Goal: Use online tool/utility: Use online tool/utility

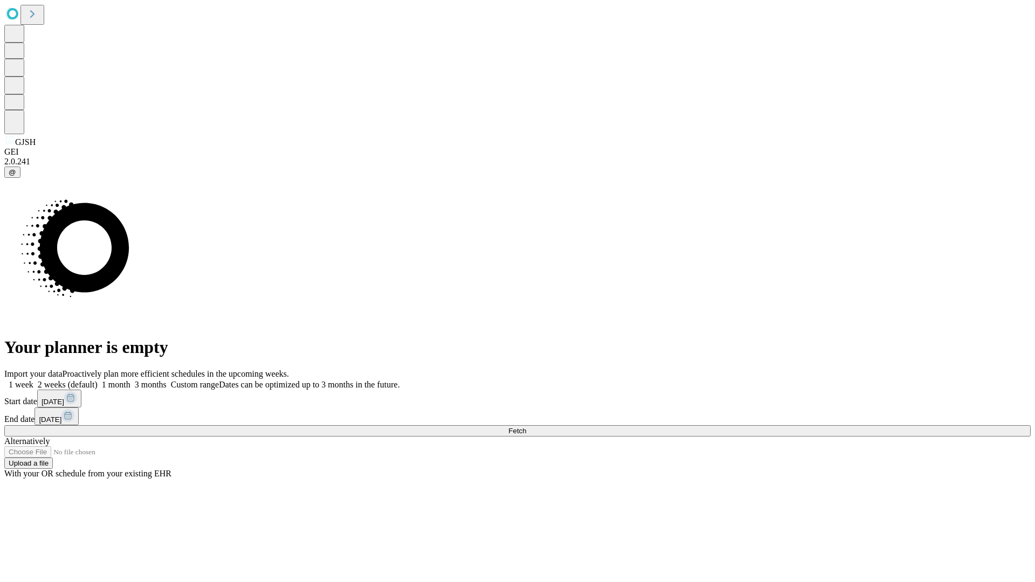
click at [526, 427] on span "Fetch" at bounding box center [517, 431] width 18 height 8
